Goal: Navigation & Orientation: Find specific page/section

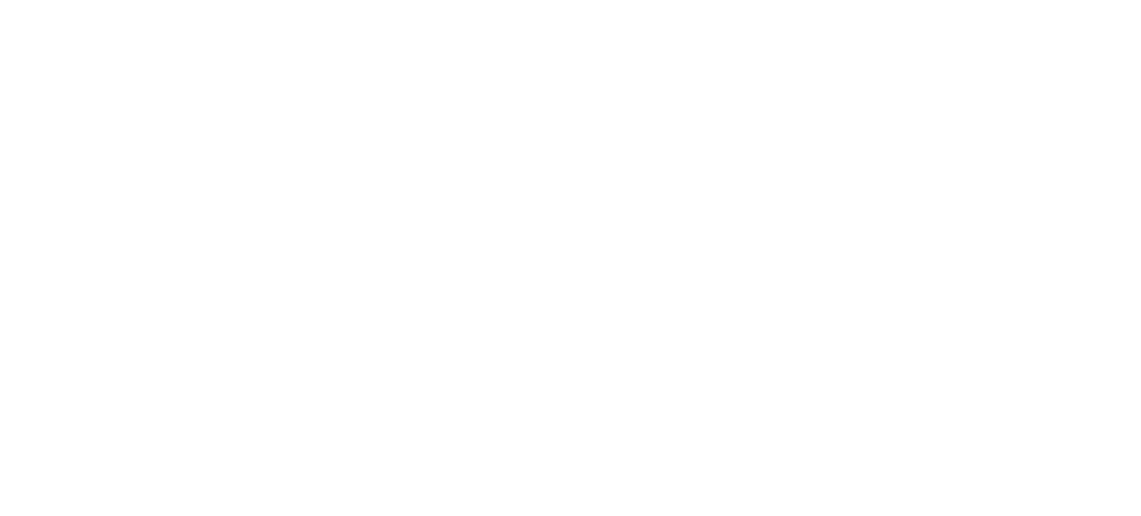
click at [186, 186] on div at bounding box center [576, 258] width 1141 height 516
click at [222, 182] on div at bounding box center [576, 258] width 1141 height 516
